Goal: Answer question/provide support

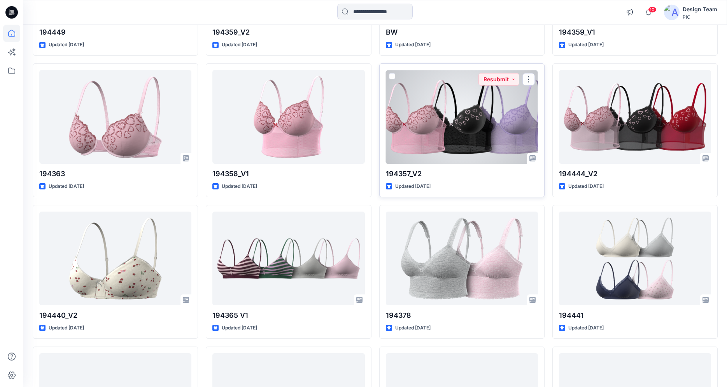
scroll to position [1774, 0]
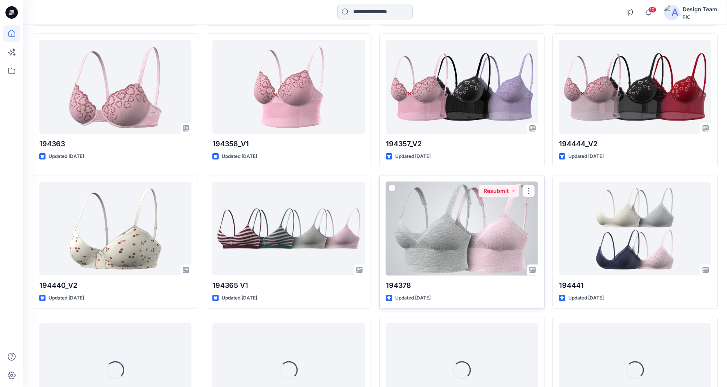
click at [417, 238] on div at bounding box center [462, 229] width 152 height 94
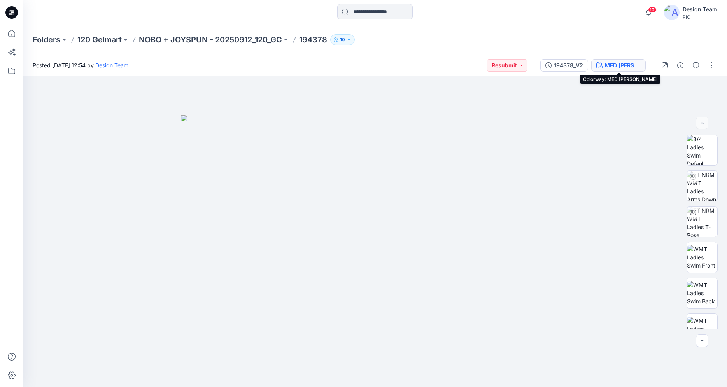
click at [624, 67] on div "MED [PERSON_NAME]" at bounding box center [623, 65] width 36 height 9
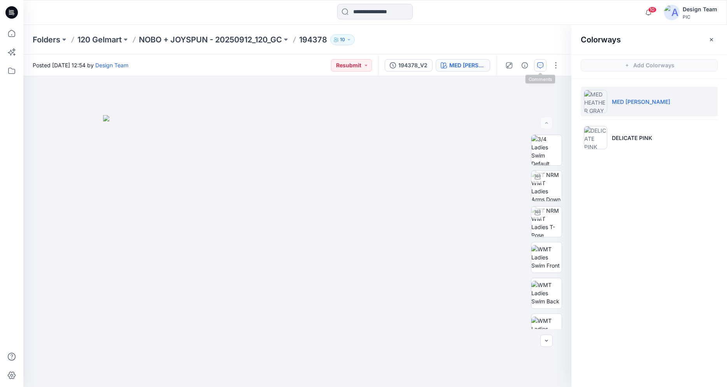
click at [540, 65] on icon "button" at bounding box center [540, 65] width 6 height 6
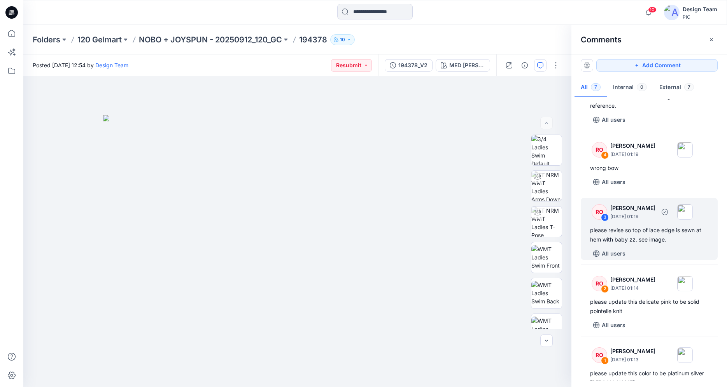
scroll to position [170, 0]
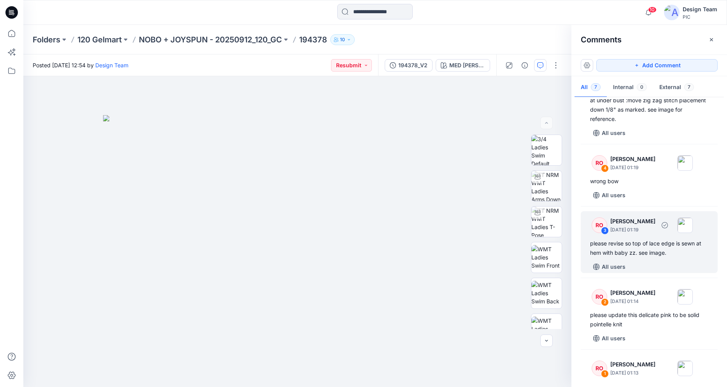
click at [648, 246] on div "please revise so top of lace edge is sewn at hem with baby zz. see image." at bounding box center [649, 248] width 118 height 19
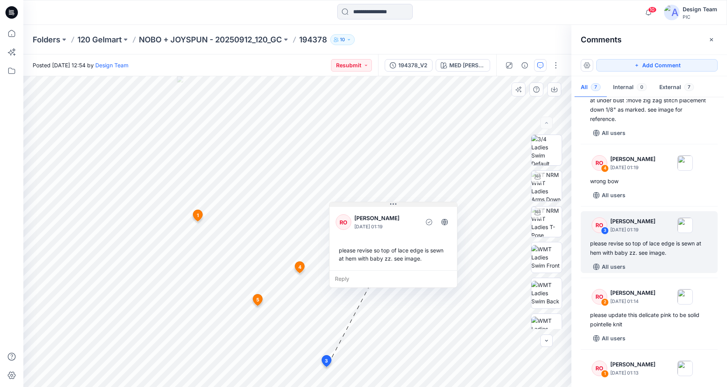
drag, startPoint x: 293, startPoint y: 218, endPoint x: 396, endPoint y: 200, distance: 103.9
click at [396, 201] on icon at bounding box center [393, 204] width 6 height 6
click at [347, 274] on div "Reply" at bounding box center [398, 275] width 128 height 17
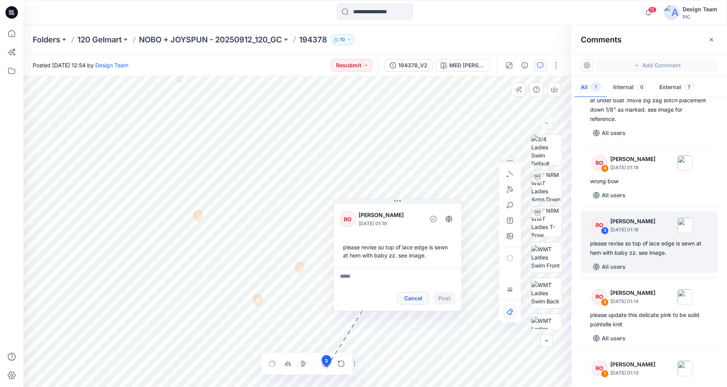
click at [417, 300] on button "Cancel" at bounding box center [413, 298] width 32 height 12
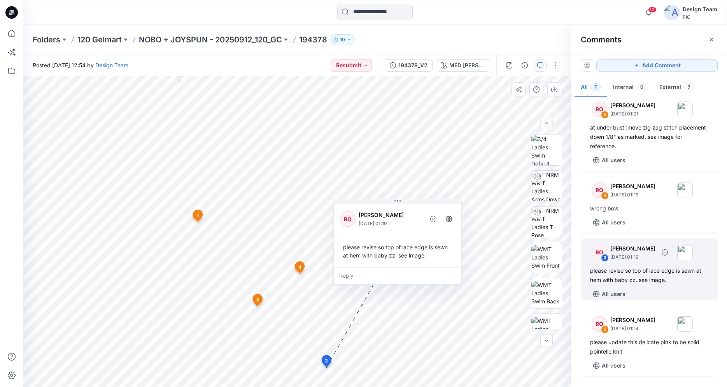
scroll to position [130, 0]
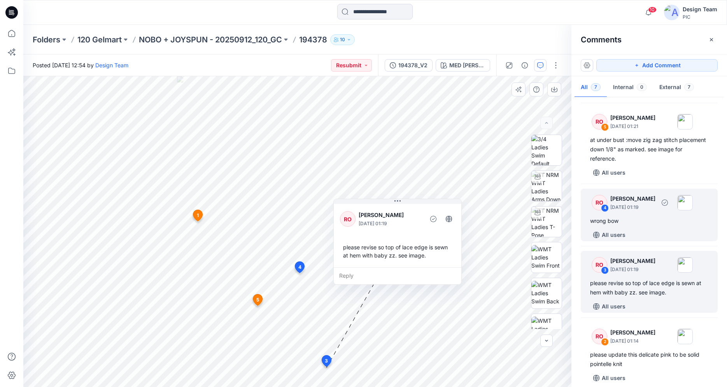
click at [632, 222] on div "wrong bow" at bounding box center [649, 220] width 118 height 9
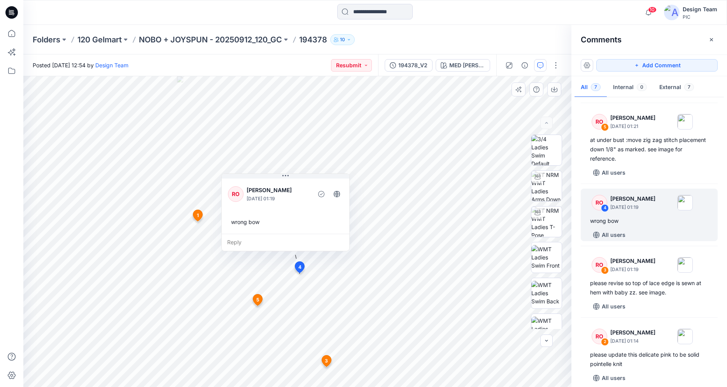
scroll to position [11, 0]
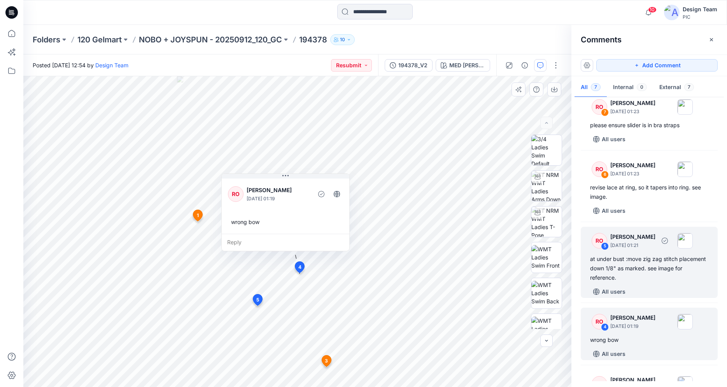
click at [657, 273] on div "at under bust :move zig zag stitch placement down 1/8" as marked. see image for…" at bounding box center [649, 268] width 118 height 28
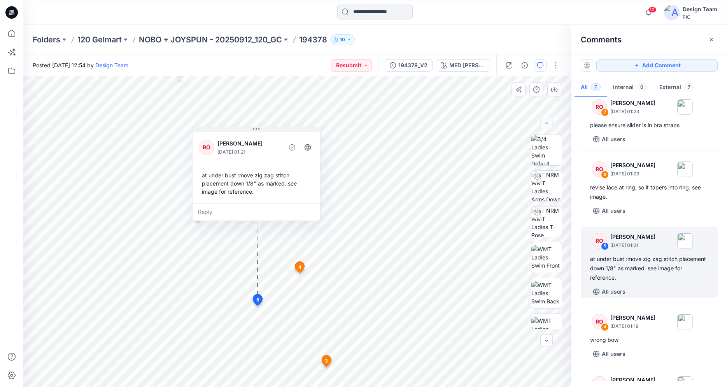
drag, startPoint x: 225, startPoint y: 201, endPoint x: 259, endPoint y: 130, distance: 79.2
click at [259, 130] on icon at bounding box center [256, 129] width 6 height 1
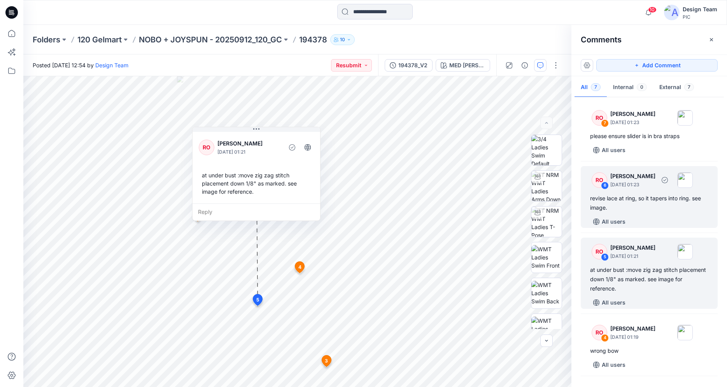
click at [640, 209] on div "revise lace at ring, so it tapers into ring. see image." at bounding box center [649, 203] width 118 height 19
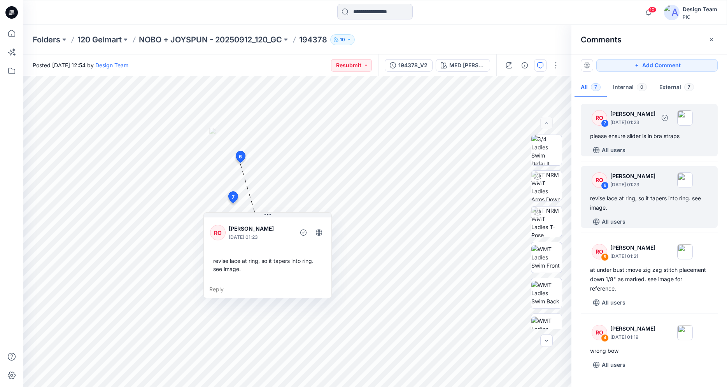
click at [658, 139] on div "please ensure slider is in bra straps" at bounding box center [649, 135] width 118 height 9
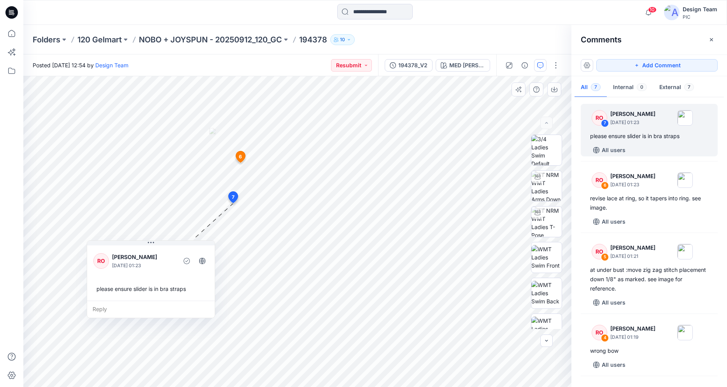
drag, startPoint x: 285, startPoint y: 210, endPoint x: 160, endPoint y: 240, distance: 128.8
click at [152, 244] on icon at bounding box center [151, 243] width 6 height 6
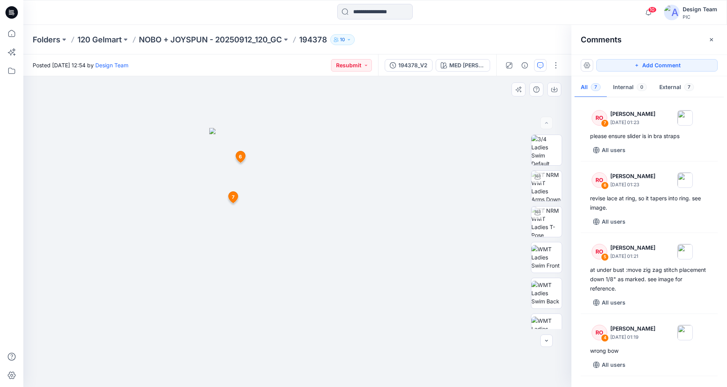
click at [234, 197] on span "7" at bounding box center [233, 197] width 3 height 7
